Goal: Information Seeking & Learning: Learn about a topic

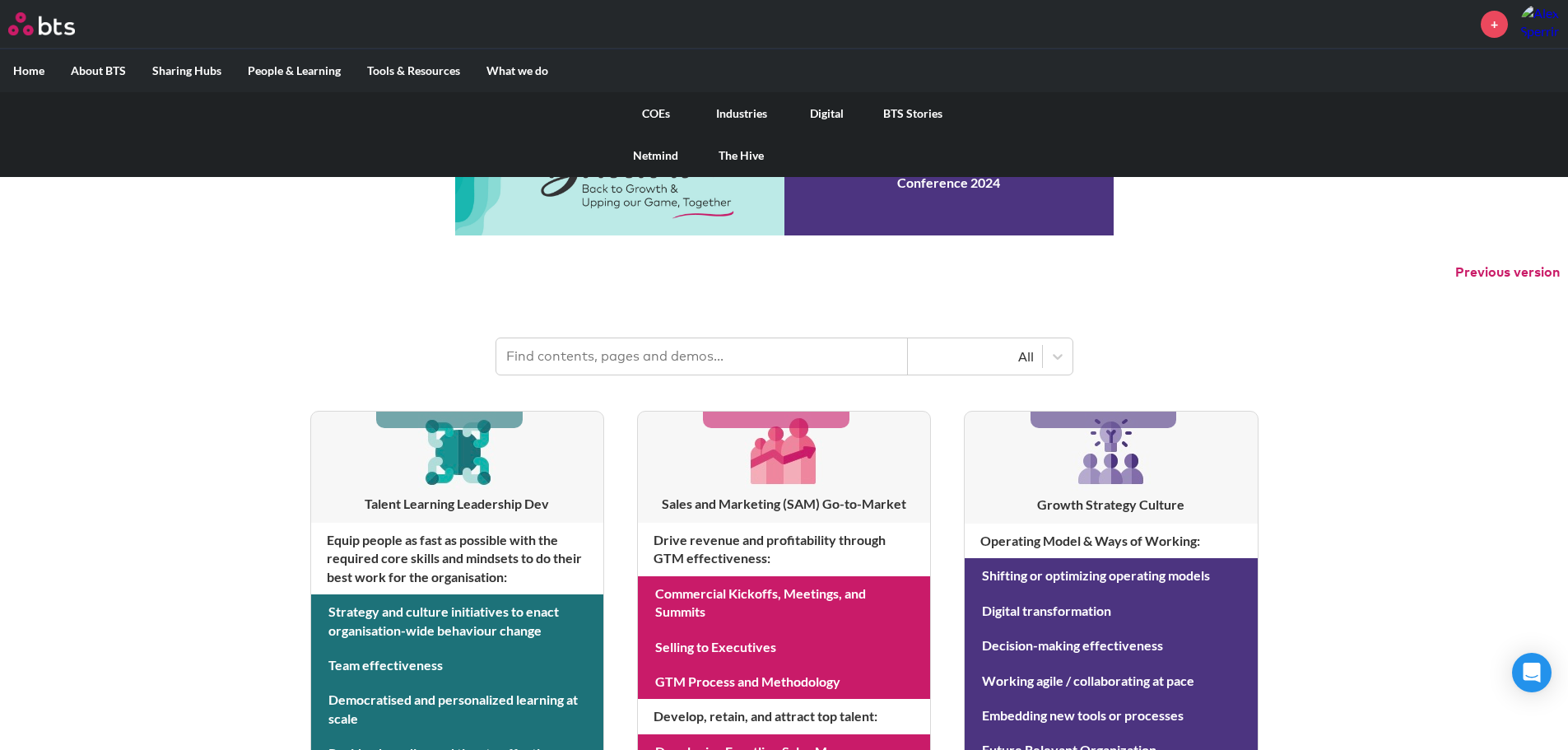
click at [645, 113] on link "COEs" at bounding box center [656, 113] width 86 height 42
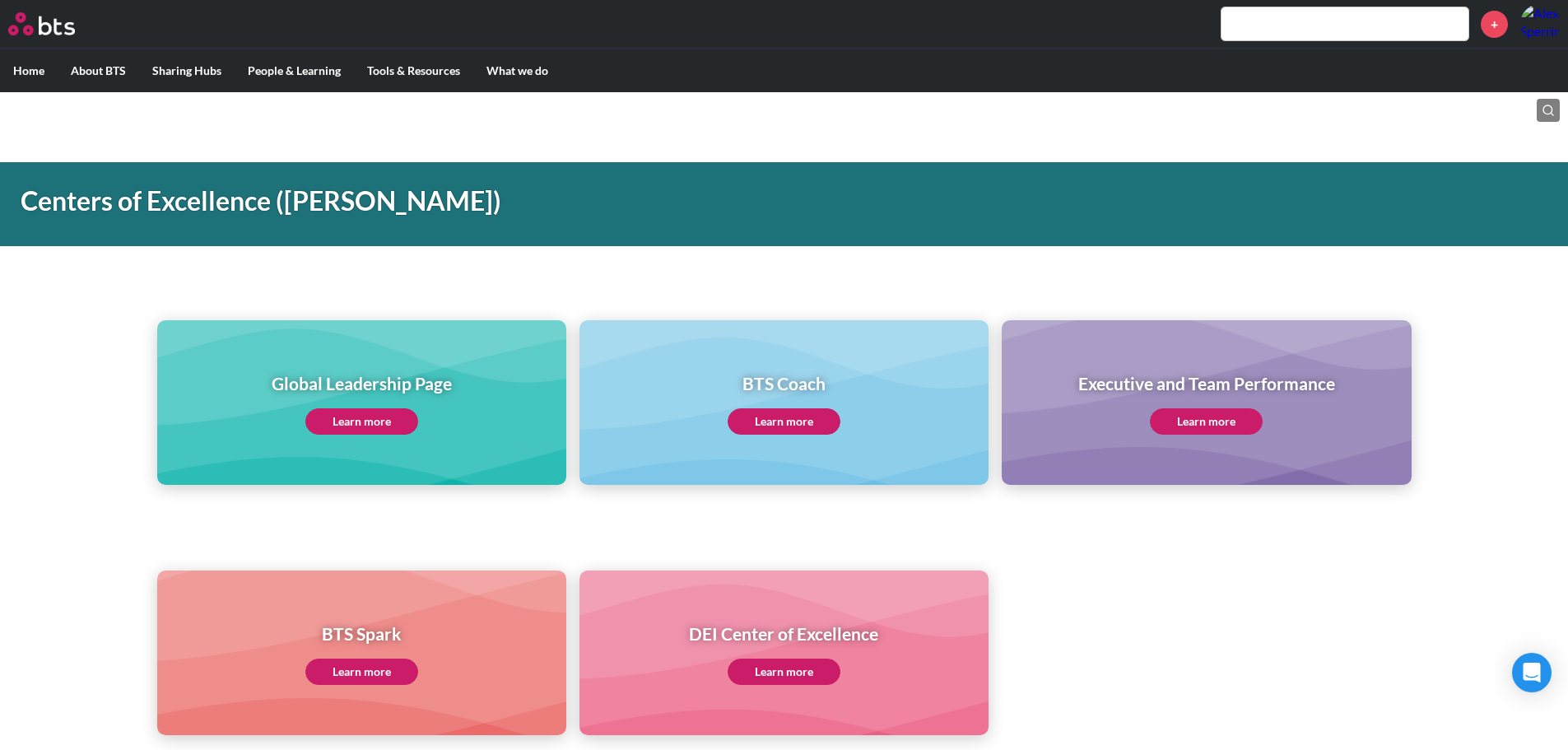
click at [329, 412] on link "Learn more" at bounding box center [361, 421] width 113 height 26
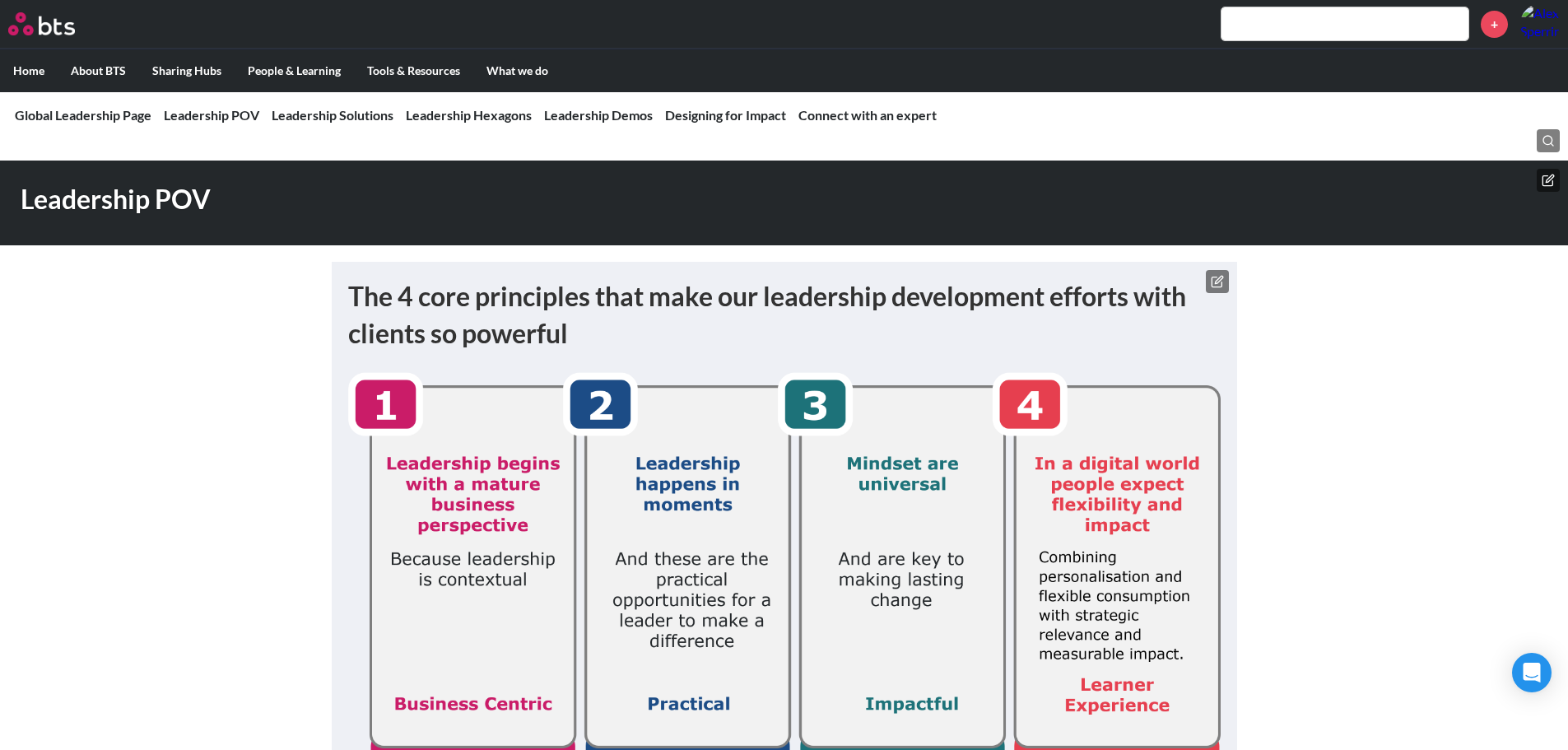
scroll to position [329, 0]
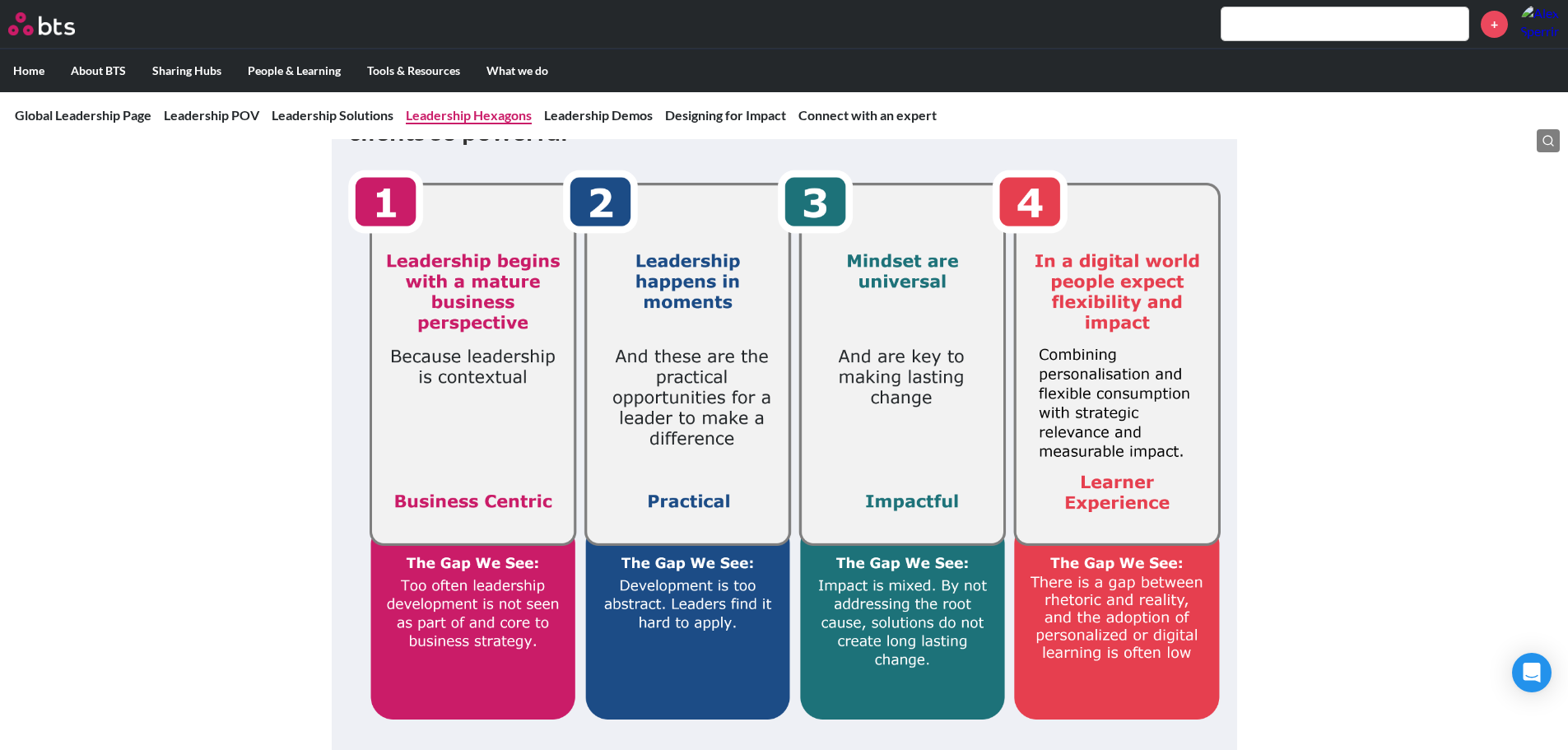
click at [464, 117] on link "Leadership Hexagons" at bounding box center [468, 114] width 126 height 15
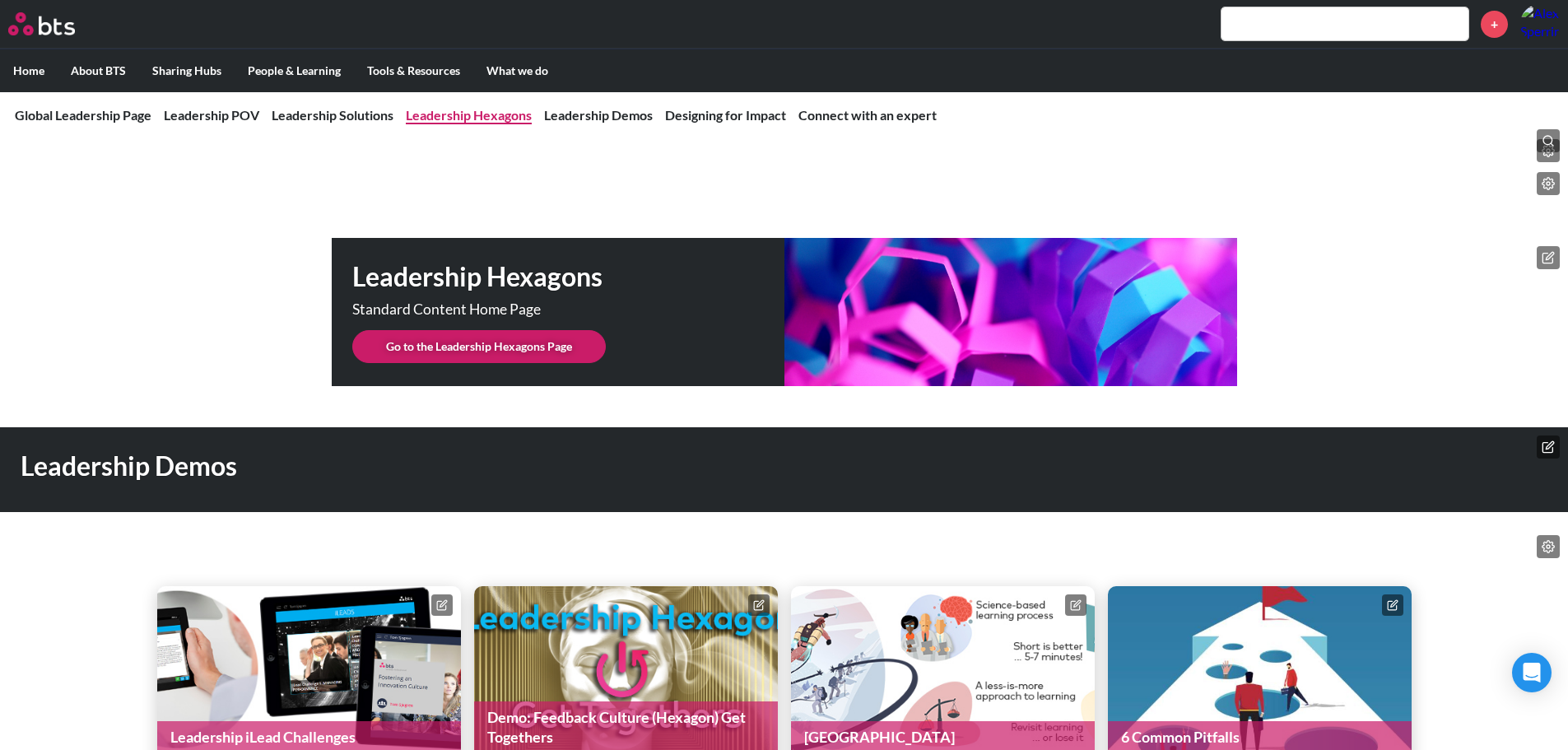
scroll to position [4123, 0]
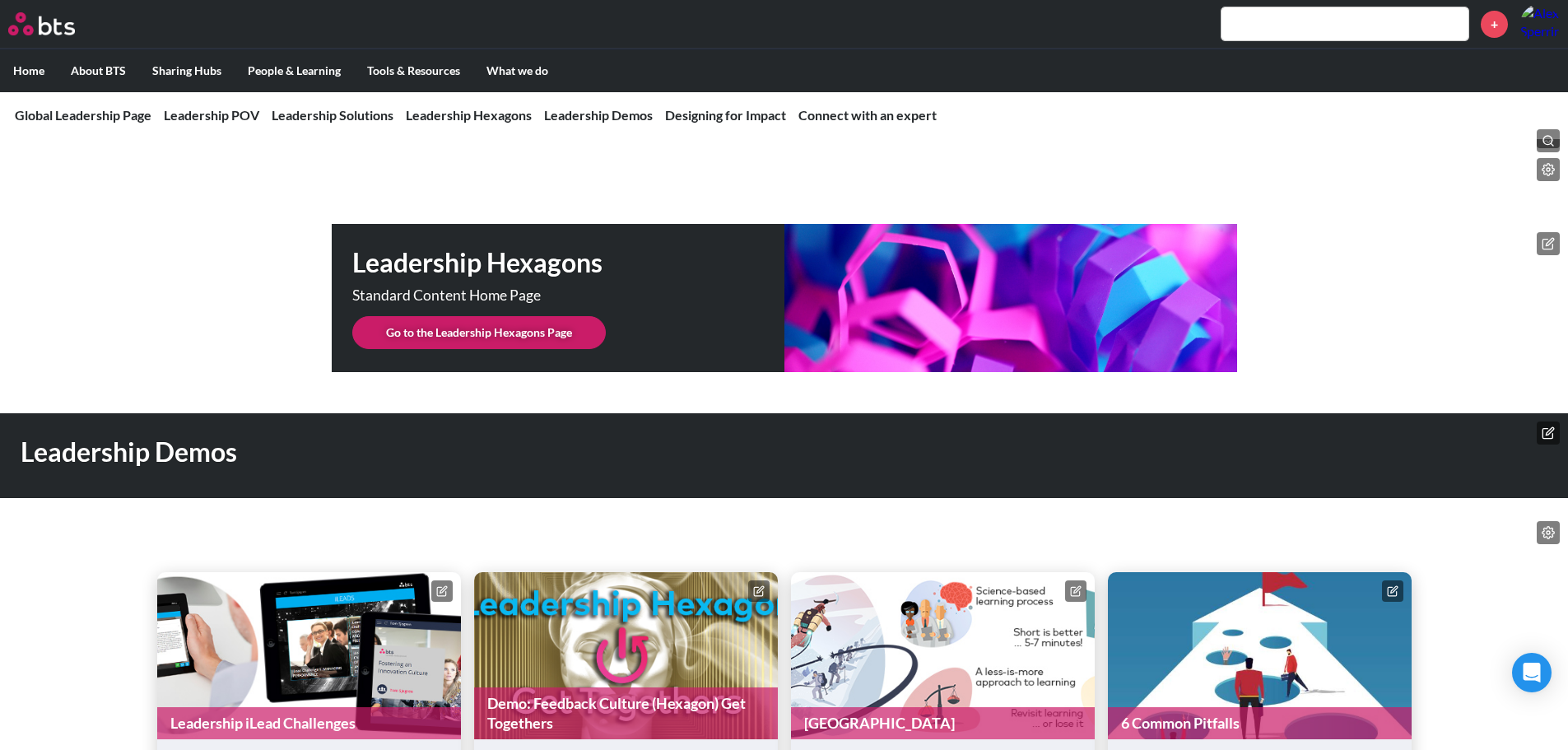
click at [574, 316] on link "Go to the Leadership Hexagons Page" at bounding box center [479, 333] width 254 height 33
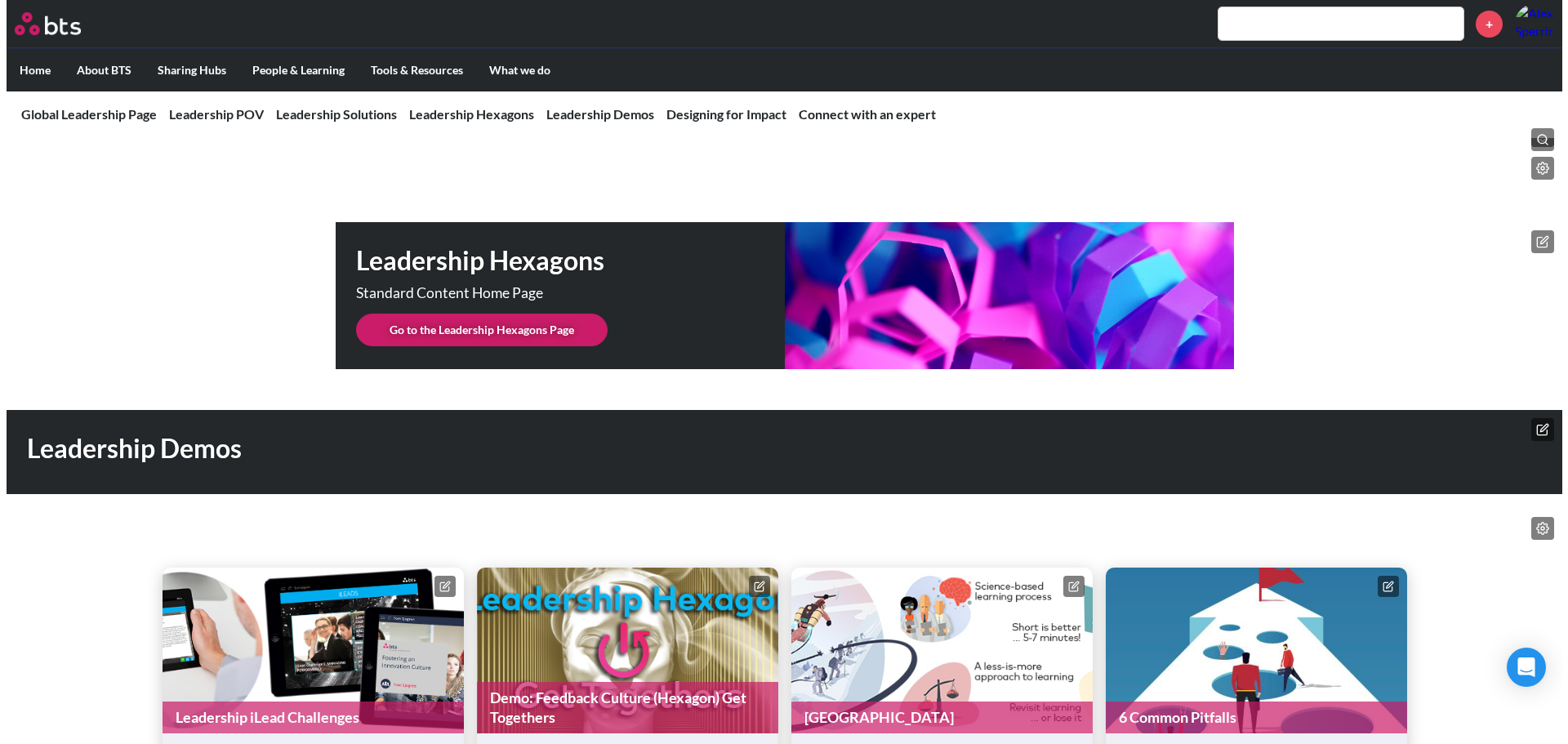
scroll to position [0, 0]
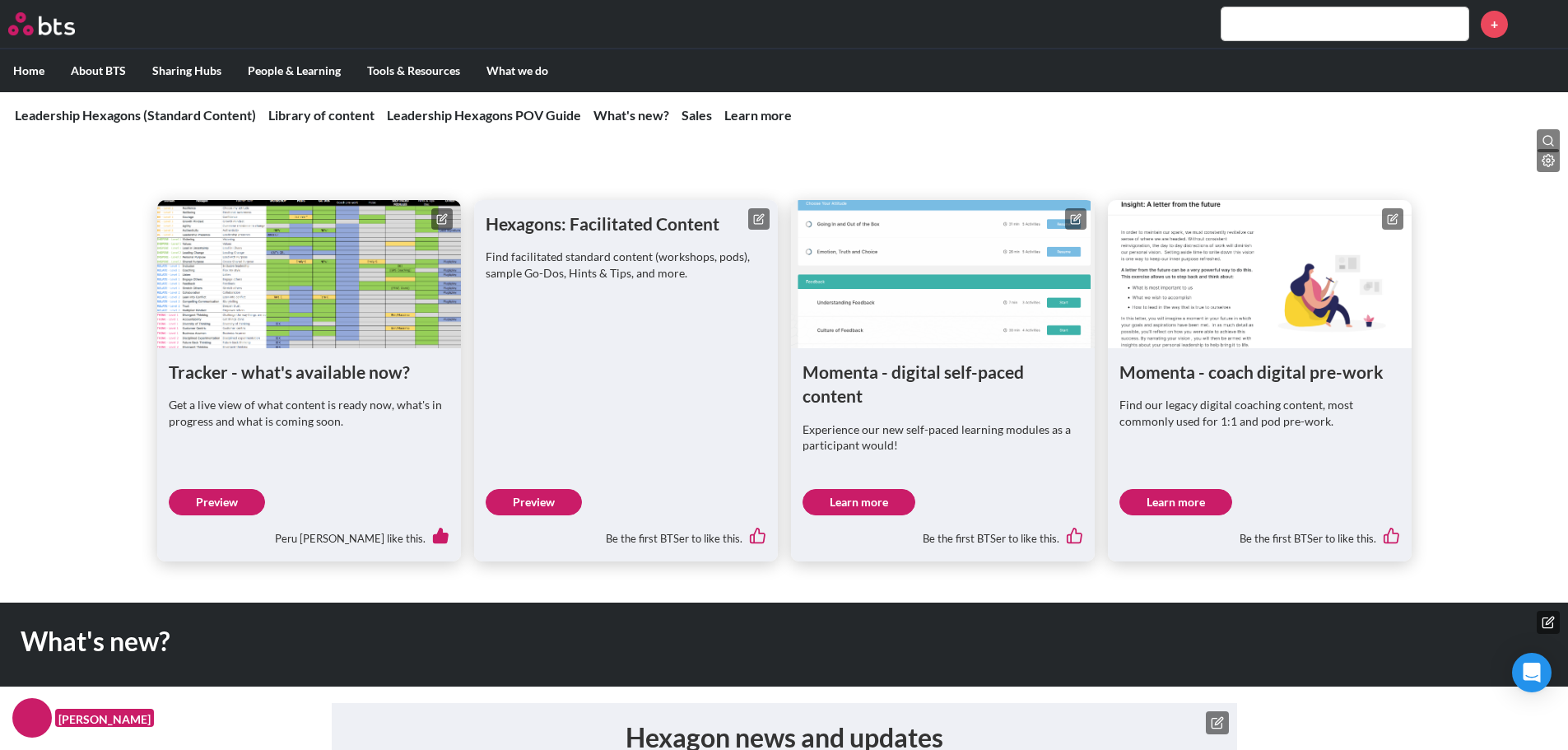
scroll to position [741, 0]
click at [518, 503] on link "Preview" at bounding box center [533, 501] width 97 height 26
